Goal: Task Accomplishment & Management: Manage account settings

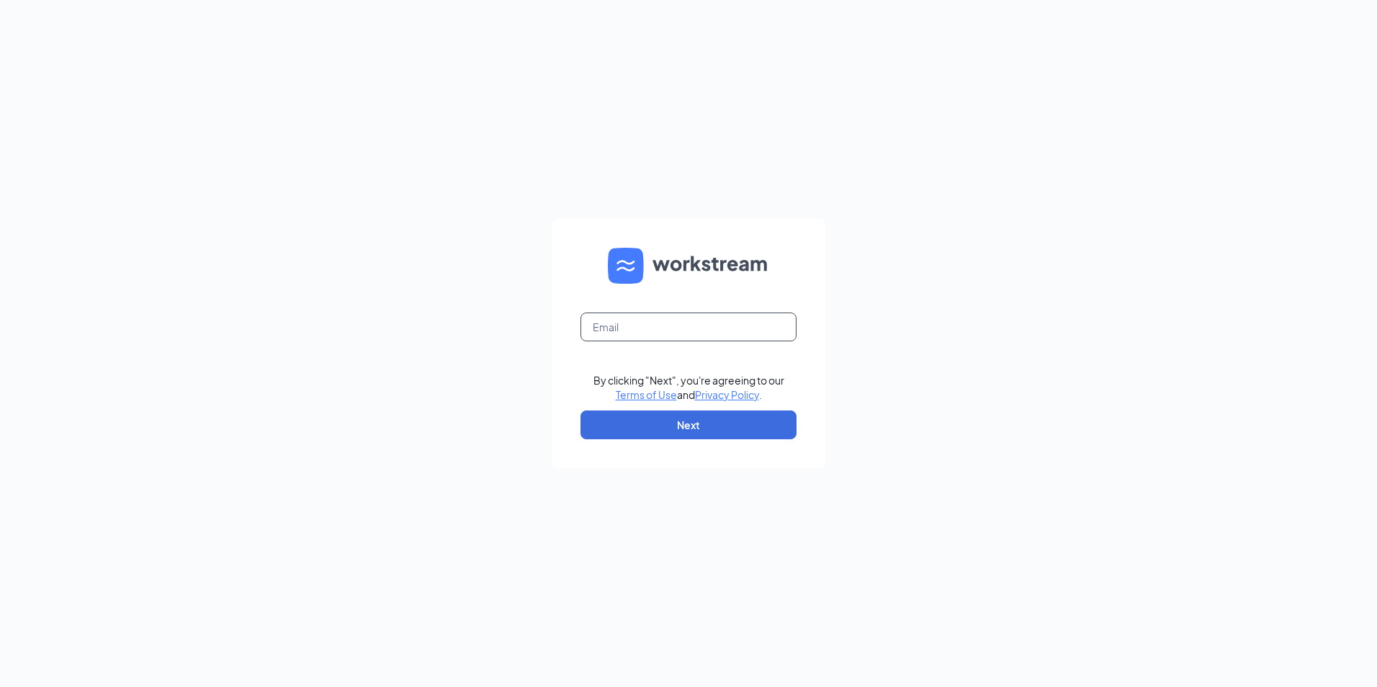
click at [721, 320] on input "text" at bounding box center [688, 327] width 216 height 29
type input "F"
type input "J"
type input "|"
type input "Ljs70194@ljsilvers.com"
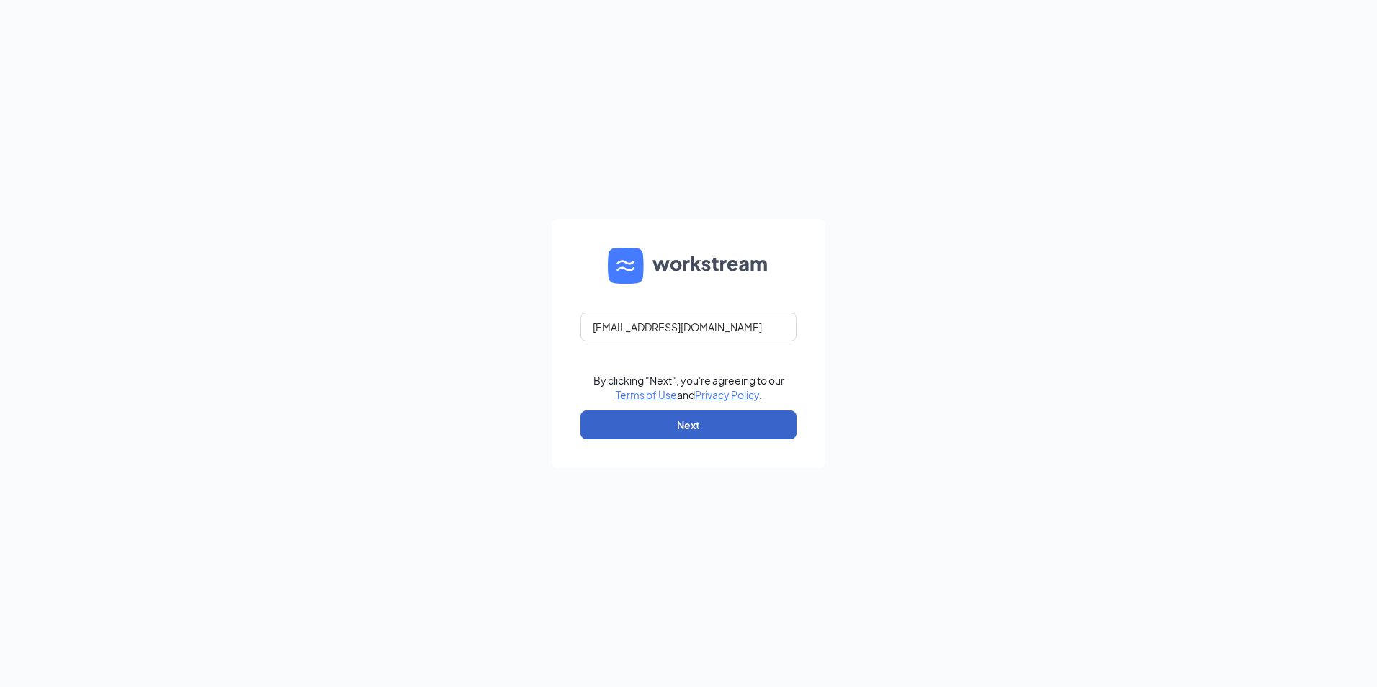
click at [707, 413] on button "Next" at bounding box center [688, 425] width 216 height 29
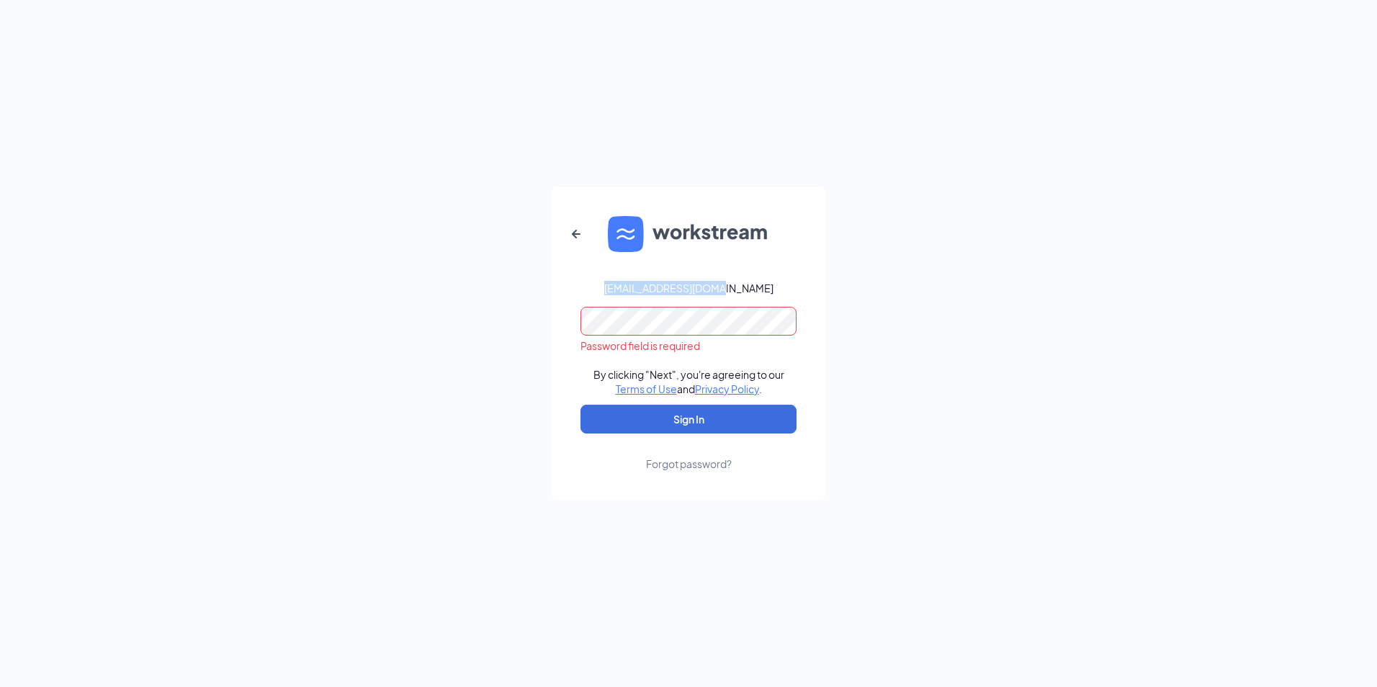
drag, startPoint x: 632, startPoint y: 282, endPoint x: 730, endPoint y: 283, distance: 98.0
click at [730, 283] on div "Ljs70194@ljsilvers.com" at bounding box center [688, 288] width 169 height 14
drag, startPoint x: 730, startPoint y: 283, endPoint x: 743, endPoint y: 284, distance: 13.0
click at [742, 284] on div "Ljs70194@ljsilvers.com" at bounding box center [688, 288] width 169 height 14
drag, startPoint x: 755, startPoint y: 286, endPoint x: 623, endPoint y: 286, distance: 131.8
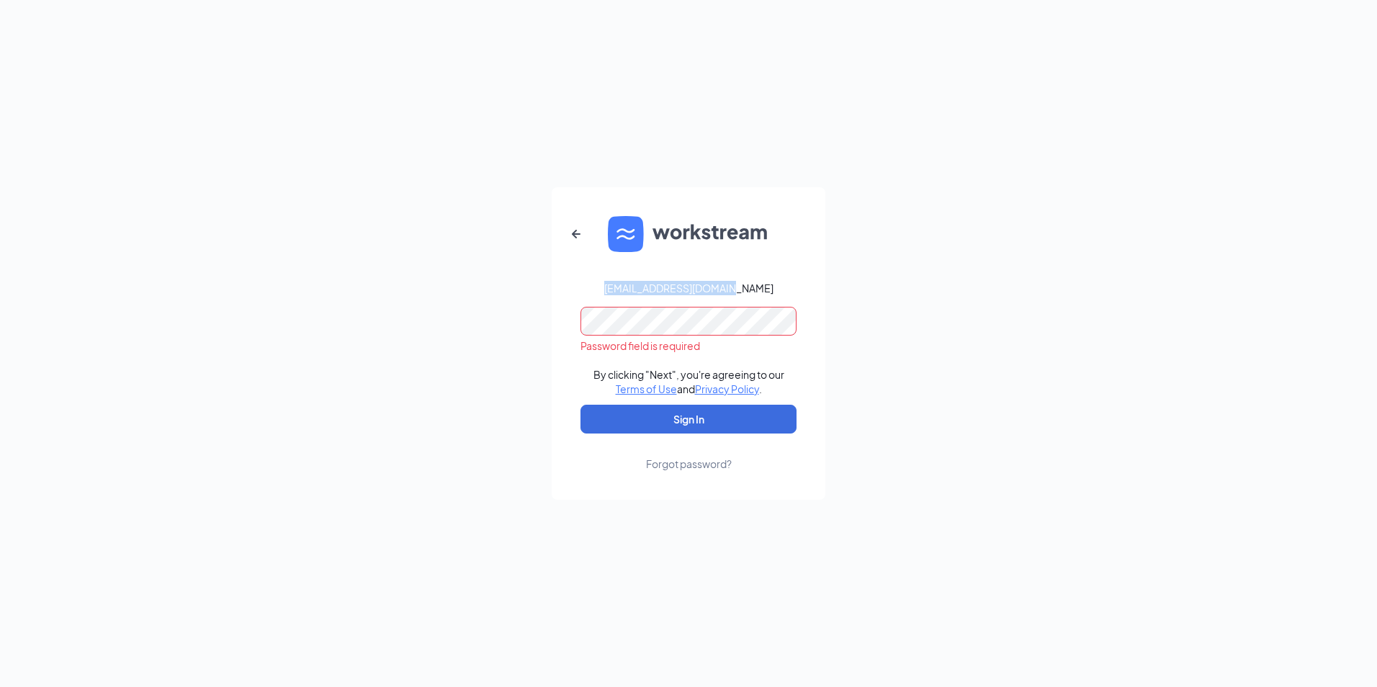
click at [623, 286] on form "Ljs70194@ljsilvers.com Password field is required By clicking "Next", you're ag…" at bounding box center [689, 343] width 274 height 313
drag, startPoint x: 745, startPoint y: 287, endPoint x: 630, endPoint y: 284, distance: 114.5
click at [630, 284] on form "Ljs70194@ljsilvers.com Password field is required By clicking "Next", you're ag…" at bounding box center [689, 343] width 274 height 313
copy div "Ljs70194@ljsilvers.com"
click at [580, 405] on button "Sign In" at bounding box center [688, 419] width 216 height 29
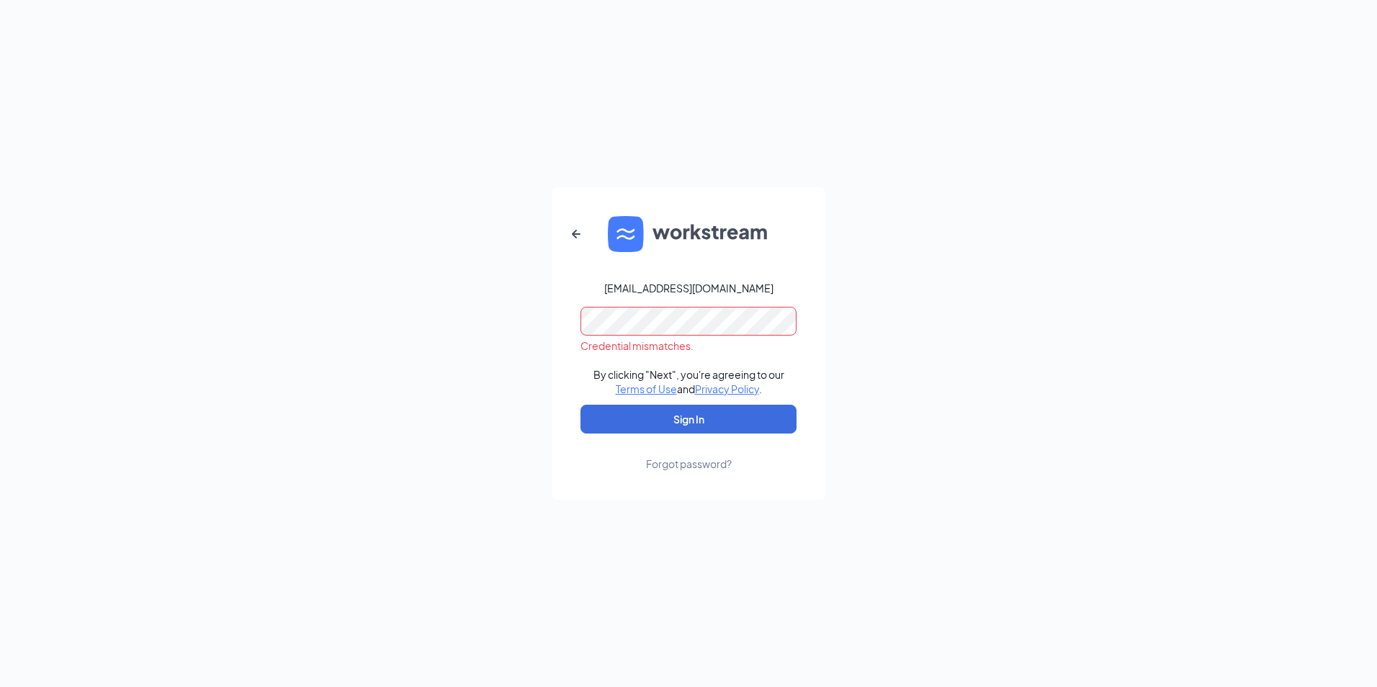
click at [457, 308] on div "Ljs70194@ljsilvers.com Credential mismatches. By clicking "Next", you're agreei…" at bounding box center [688, 343] width 1377 height 687
click at [573, 236] on icon "ArrowLeftNew" at bounding box center [576, 233] width 17 height 17
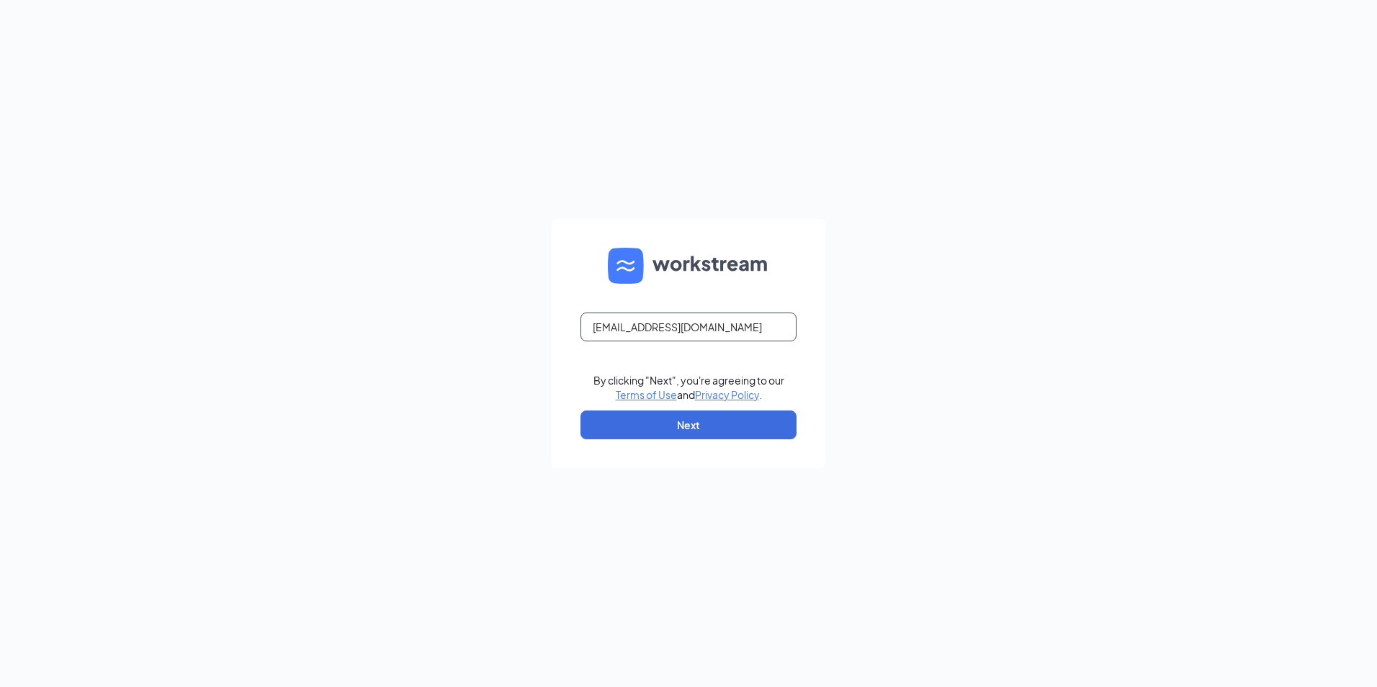
click at [606, 331] on input "Ljs70194@ljsilvers.com" at bounding box center [688, 327] width 216 height 29
drag, startPoint x: 697, startPoint y: 326, endPoint x: 608, endPoint y: 333, distance: 89.6
click at [608, 333] on input "LJS70194@ljsilvers.com" at bounding box center [688, 327] width 216 height 29
click at [714, 327] on input "LJS70194@ljsilvers.com" at bounding box center [688, 327] width 216 height 29
click at [717, 327] on input "LJS70194@ljsilvers.com" at bounding box center [688, 327] width 216 height 29
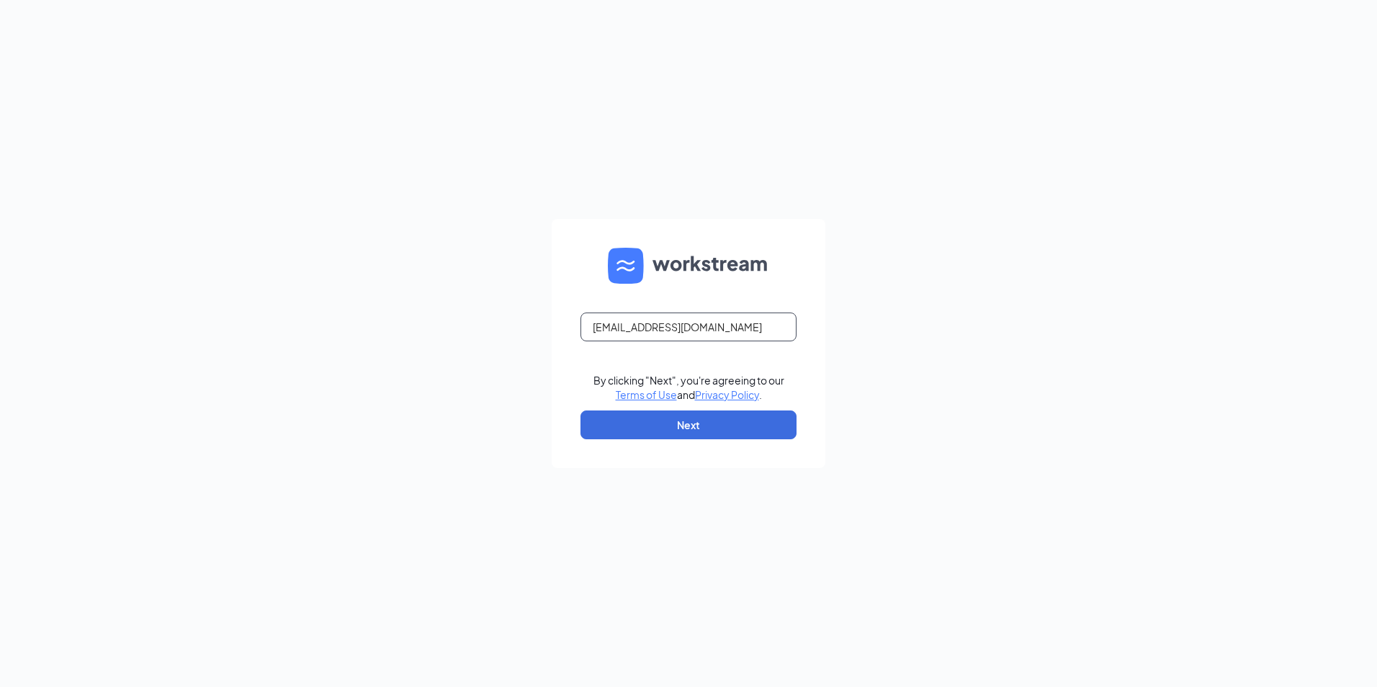
click at [717, 327] on input "LJS70194@ljsilvers.com" at bounding box center [688, 327] width 216 height 29
click at [749, 325] on input "LJS70194@ljsilvers.com" at bounding box center [688, 327] width 216 height 29
drag, startPoint x: 749, startPoint y: 325, endPoint x: 528, endPoint y: 328, distance: 221.1
click at [528, 328] on div "LJS70194@ljsilvers.com By clicking "Next", you're agreeing to our Terms of Use …" at bounding box center [688, 343] width 1377 height 687
type input "LJS70194@ljsilvers.com"
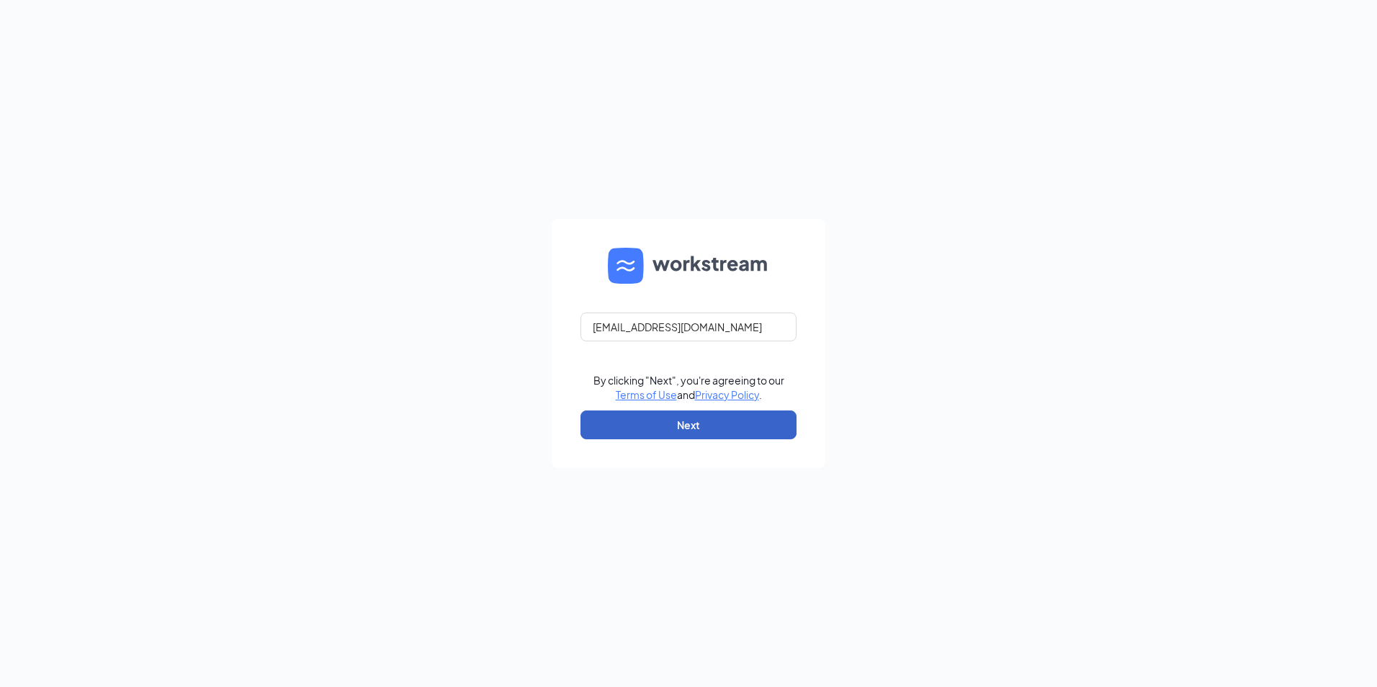
click at [663, 431] on button "Next" at bounding box center [688, 425] width 216 height 29
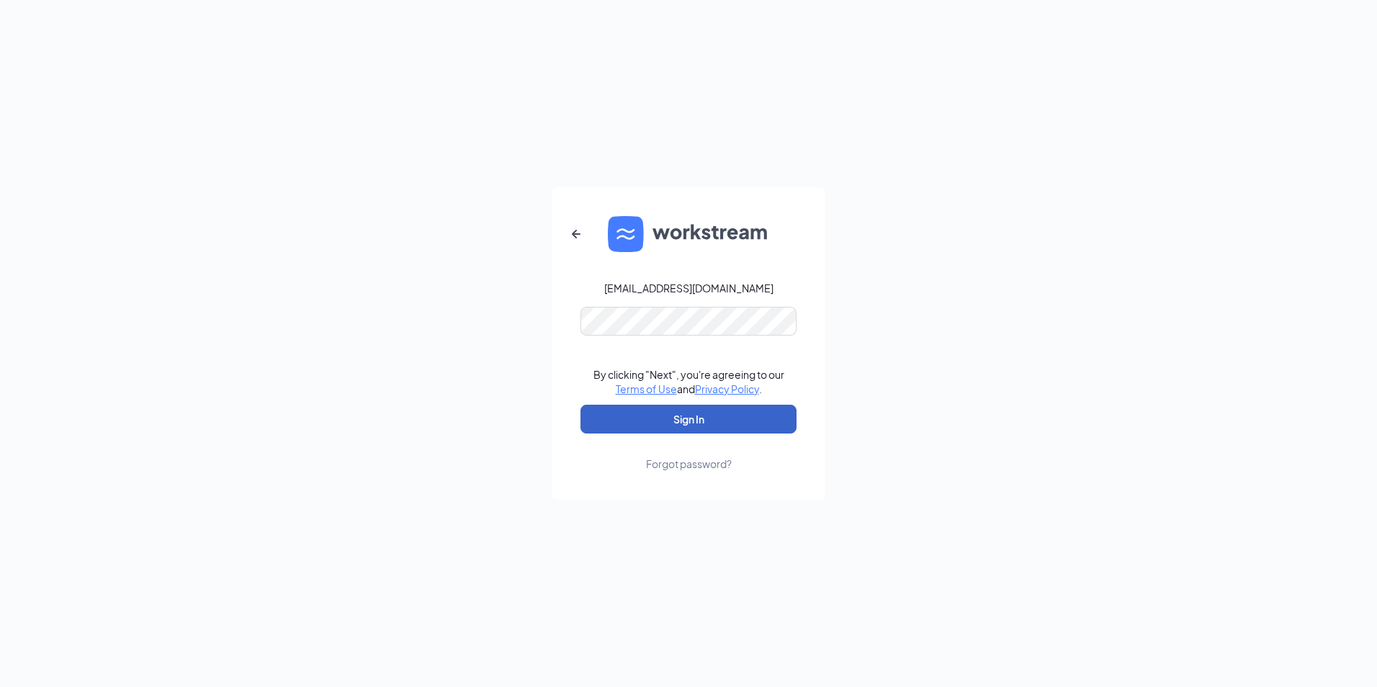
click at [727, 420] on button "Sign In" at bounding box center [688, 419] width 216 height 29
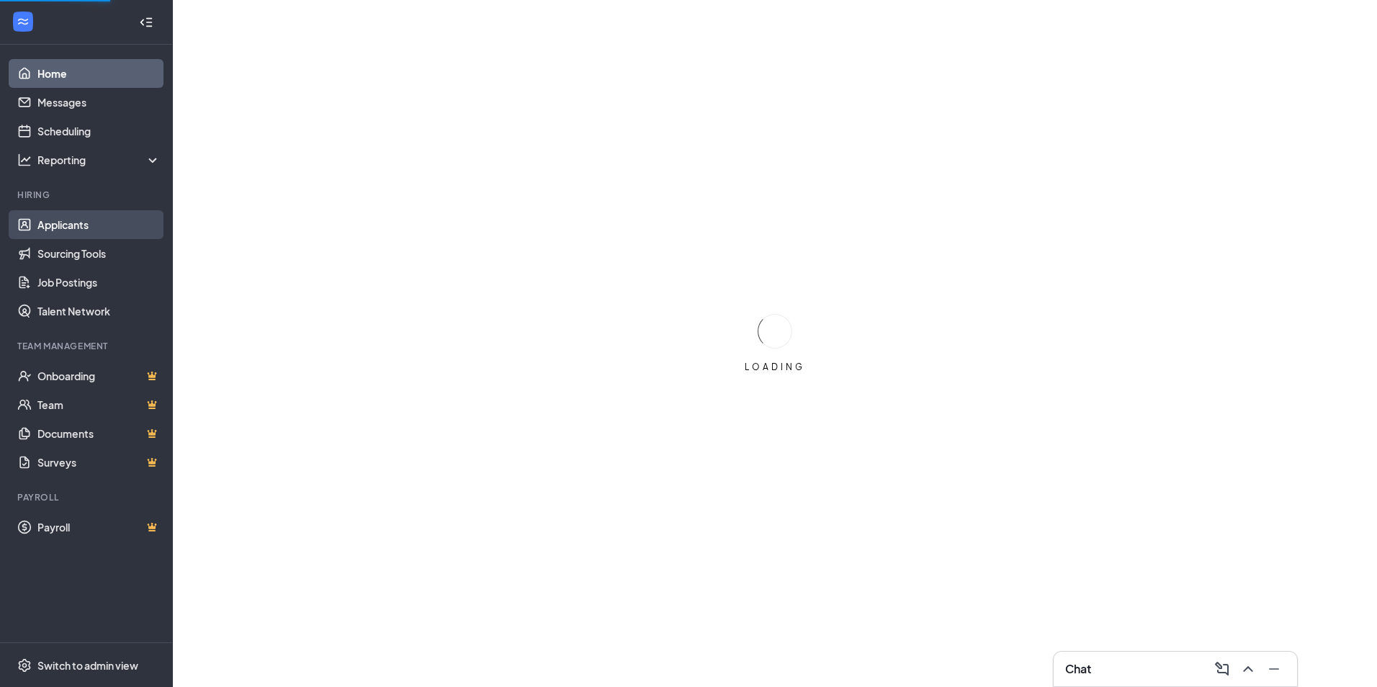
click at [96, 222] on link "Applicants" at bounding box center [98, 224] width 123 height 29
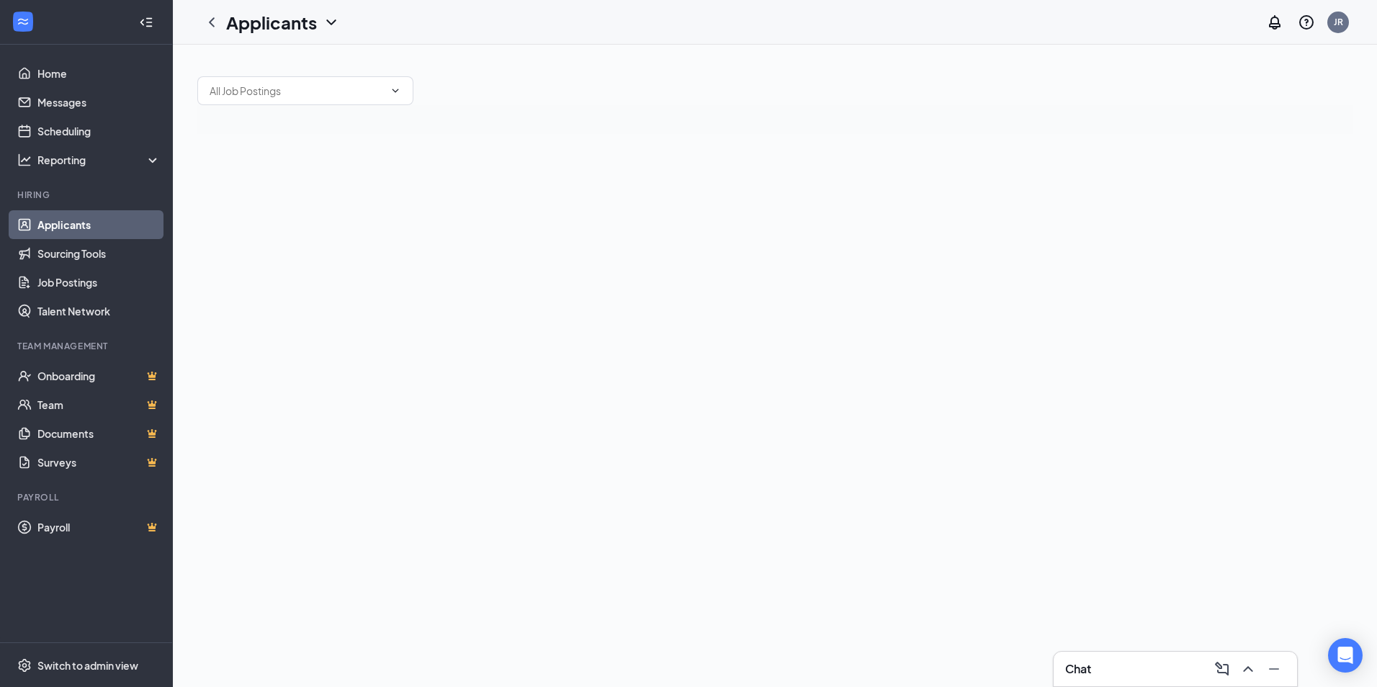
click at [1125, 679] on div "Chat" at bounding box center [1175, 669] width 220 height 23
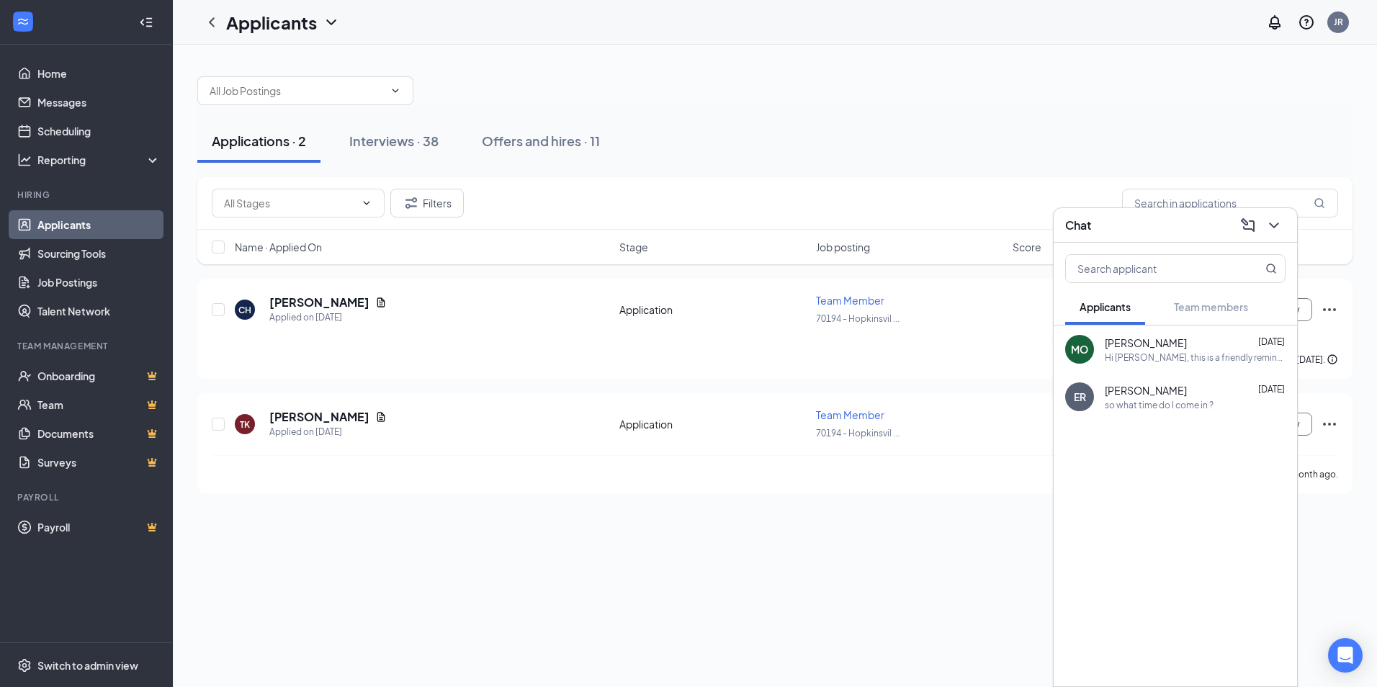
click at [1174, 602] on div "MO [PERSON_NAME] [DATE] Hi [PERSON_NAME], this is a friendly reminder. Your mee…" at bounding box center [1175, 506] width 243 height 361
click at [1165, 350] on div "[PERSON_NAME] [DATE] Hi [PERSON_NAME], this is a friendly reminder. Your meetin…" at bounding box center [1195, 350] width 181 height 28
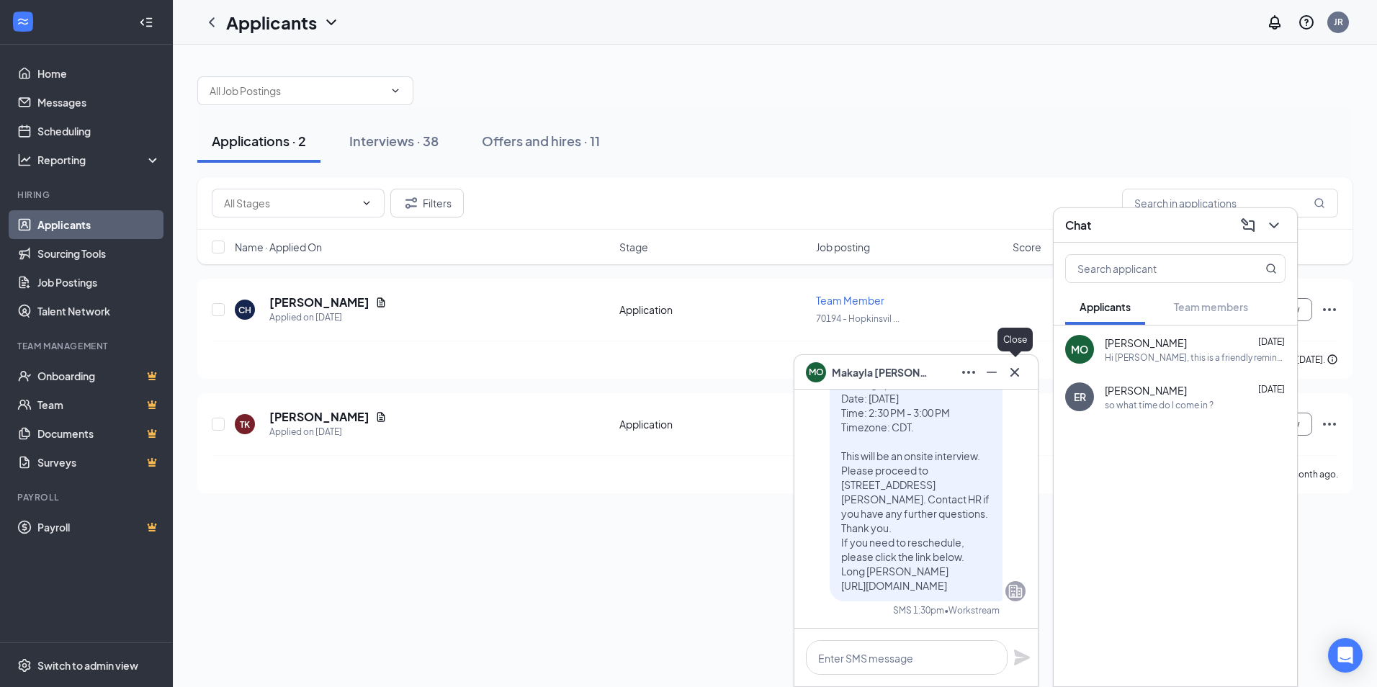
click at [1016, 373] on icon "Cross" at bounding box center [1014, 371] width 9 height 9
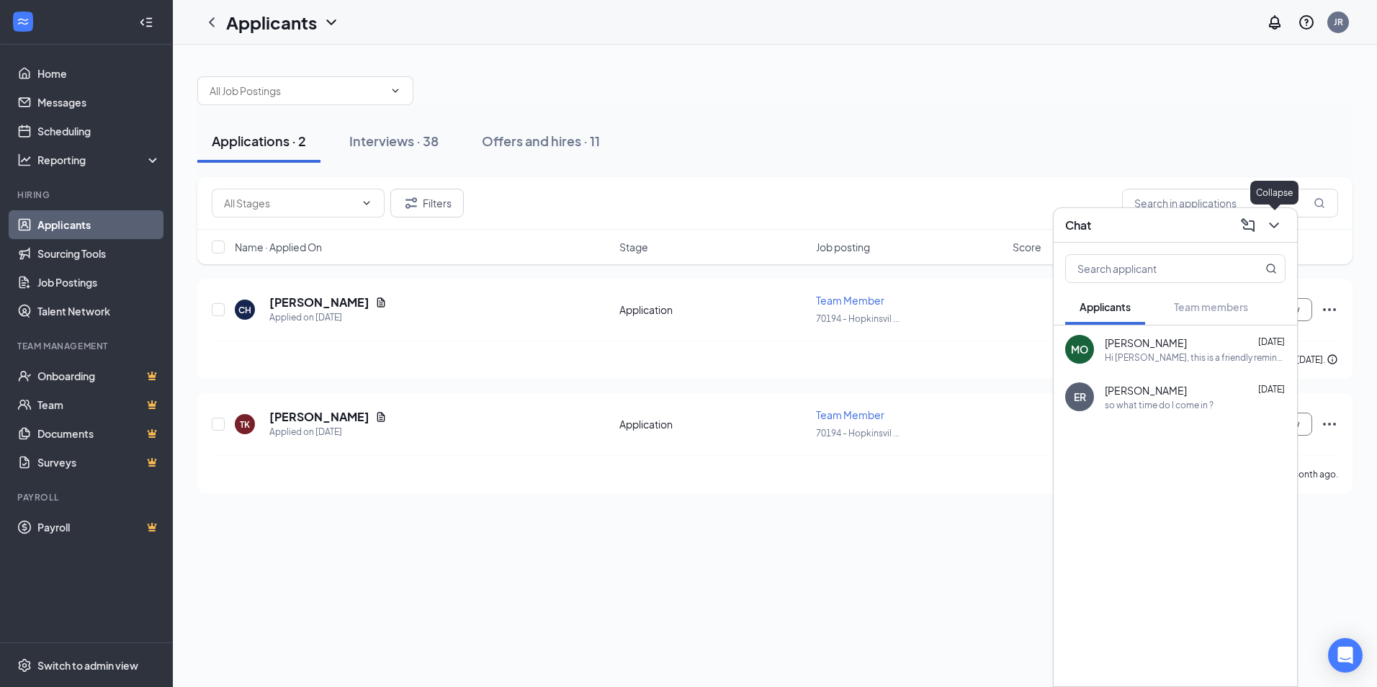
click at [1278, 223] on icon "ChevronDown" at bounding box center [1273, 226] width 9 height 6
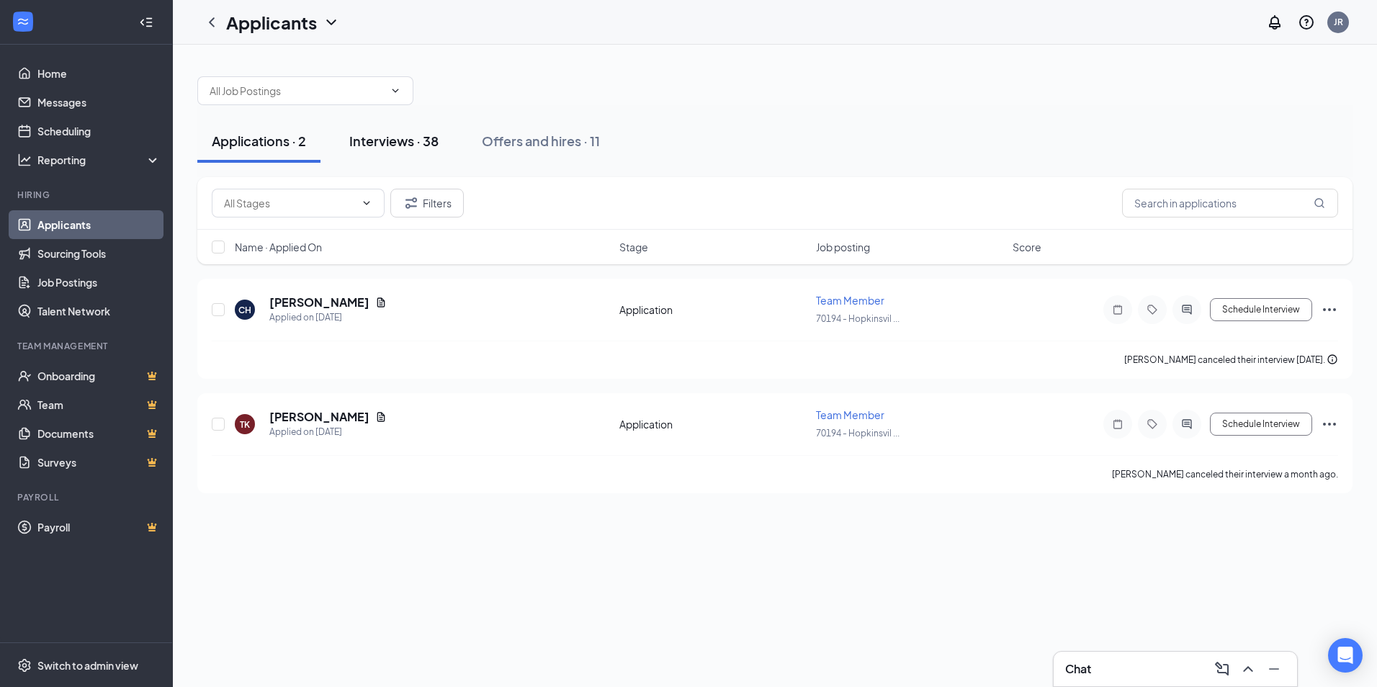
click at [392, 138] on div "Interviews · 38" at bounding box center [393, 141] width 89 height 18
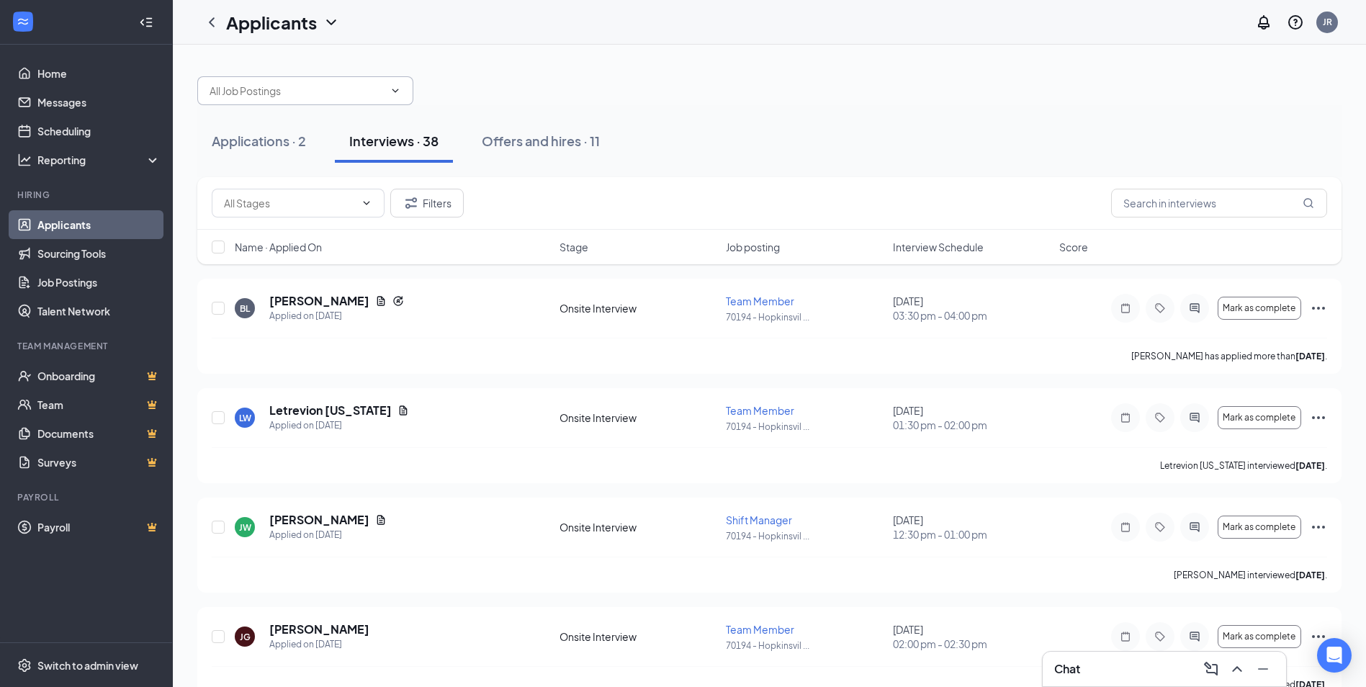
click at [344, 90] on input "text" at bounding box center [297, 91] width 174 height 16
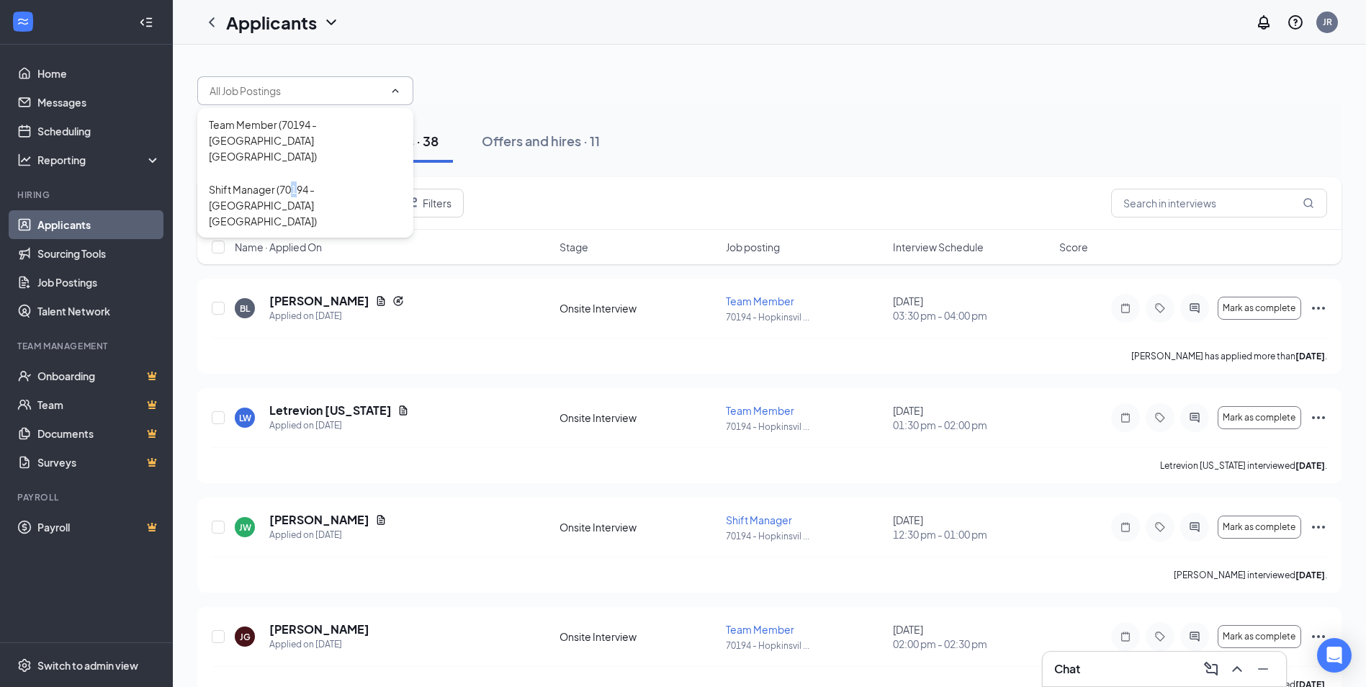
drag, startPoint x: 295, startPoint y: 158, endPoint x: 441, endPoint y: 252, distance: 173.0
click at [295, 181] on div "Shift Manager (70194 - [GEOGRAPHIC_DATA] [GEOGRAPHIC_DATA])" at bounding box center [305, 205] width 193 height 48
type input "Shift Manager (70194 - [GEOGRAPHIC_DATA] [GEOGRAPHIC_DATA])"
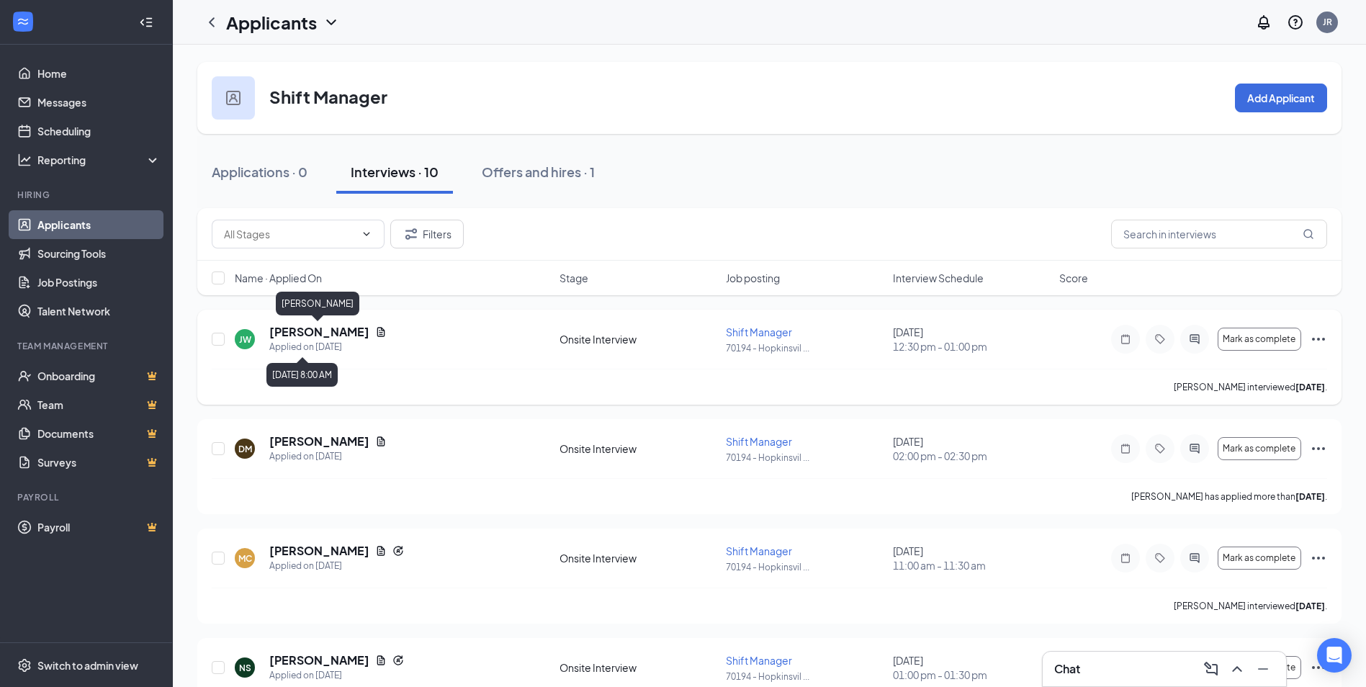
click at [305, 313] on div "[PERSON_NAME]" at bounding box center [318, 304] width 84 height 24
click at [305, 320] on div "[PERSON_NAME]" at bounding box center [318, 307] width 84 height 30
click at [305, 326] on h5 "[PERSON_NAME]" at bounding box center [319, 332] width 100 height 16
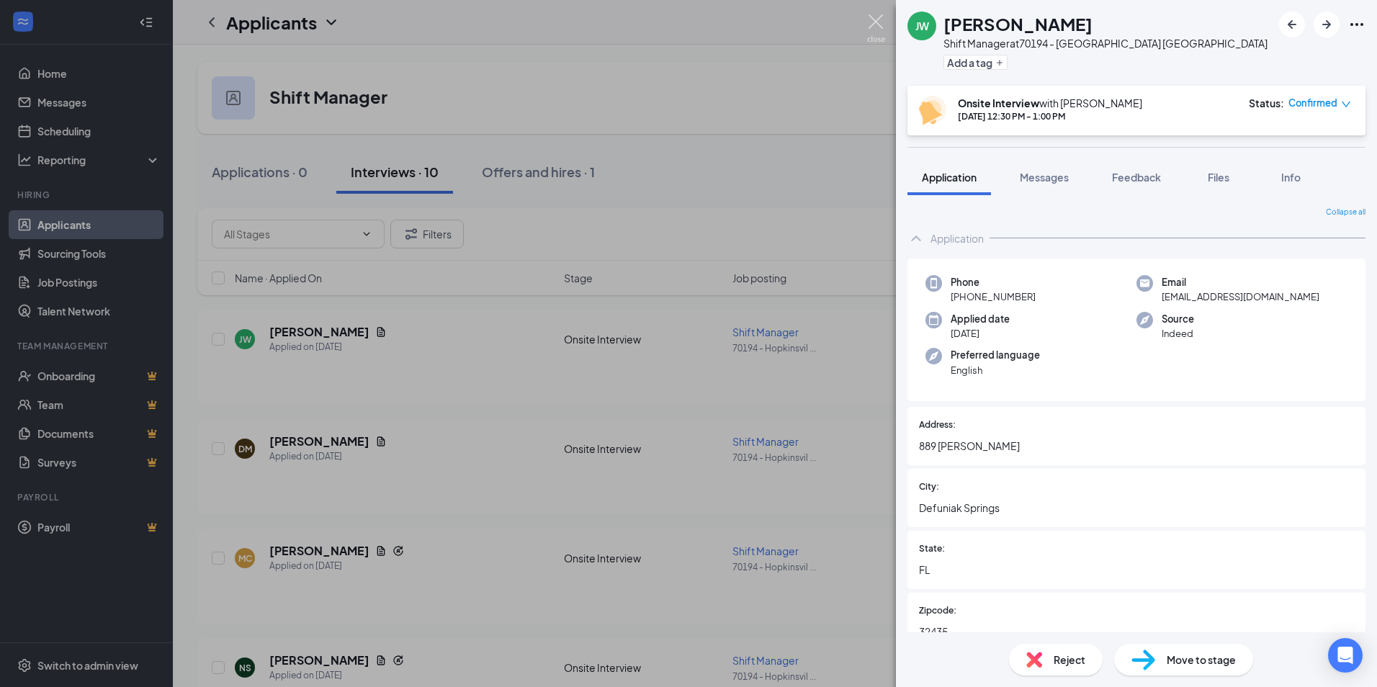
click at [874, 14] on img at bounding box center [876, 28] width 18 height 28
